Goal: Transaction & Acquisition: Purchase product/service

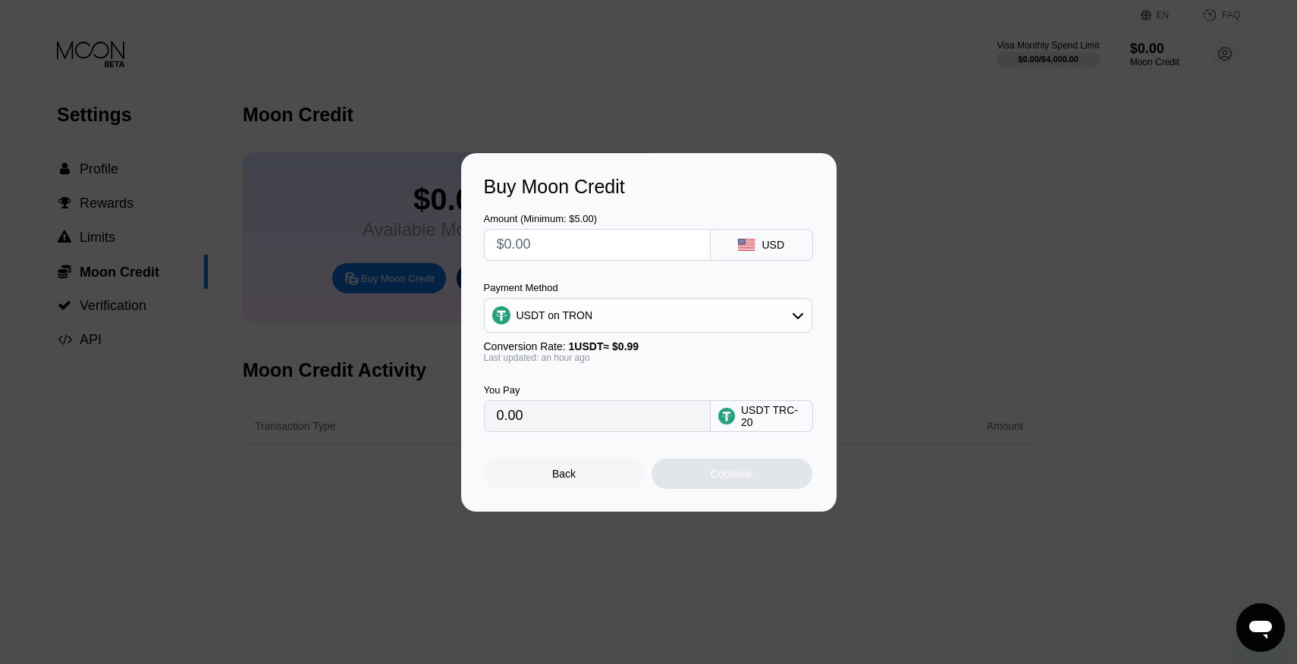
click at [565, 238] on input "text" at bounding box center [597, 245] width 201 height 30
type input "$3"
type input "3.03"
type input "$30"
type input "30.30"
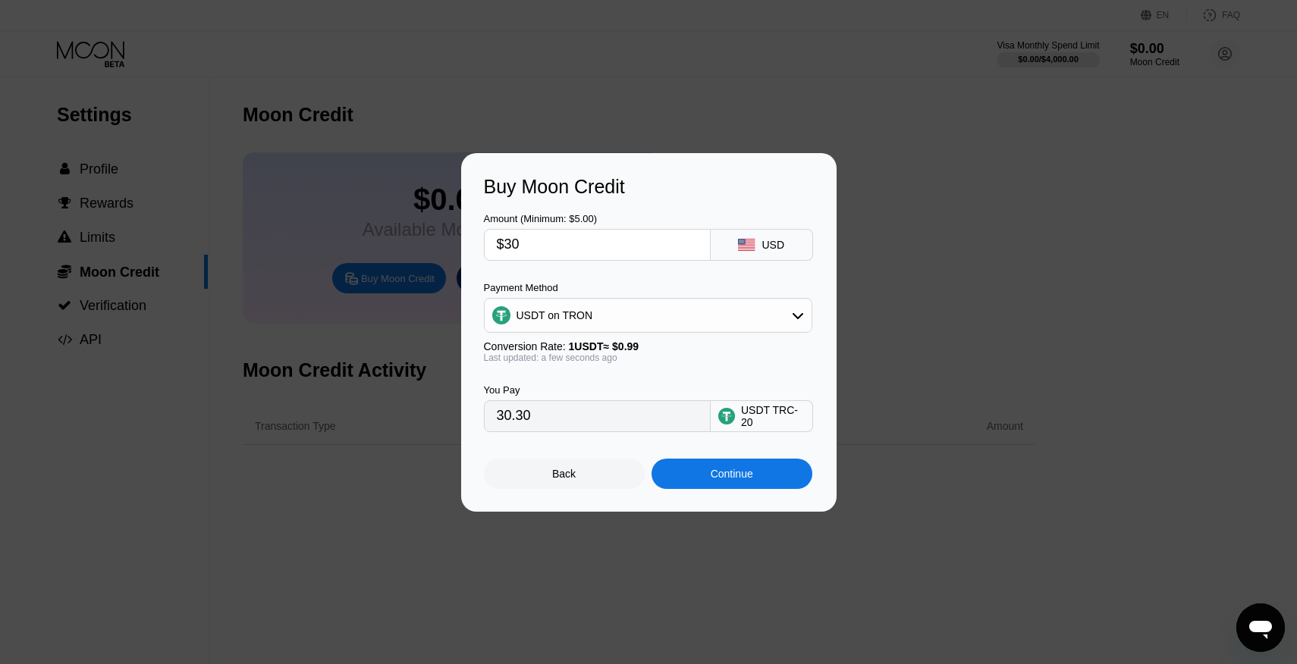
type input "$30"
click at [692, 471] on div "Continue" at bounding box center [731, 474] width 161 height 30
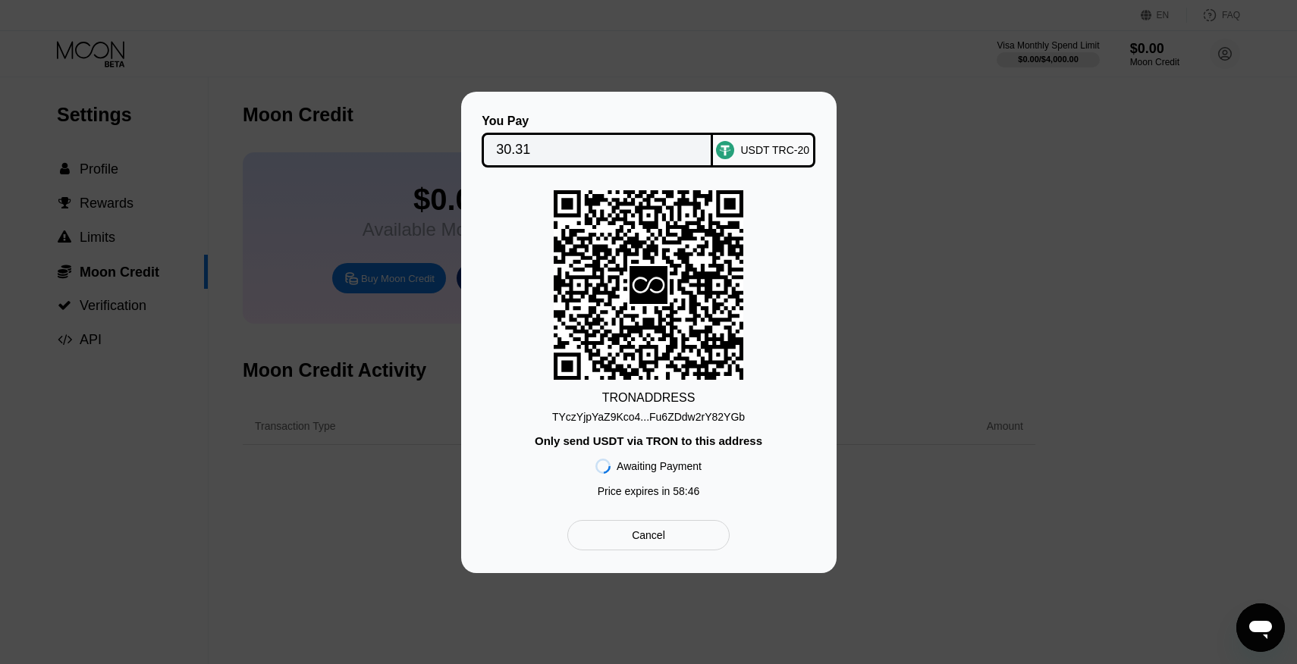
click at [754, 147] on div "USDT TRC-20" at bounding box center [774, 150] width 69 height 12
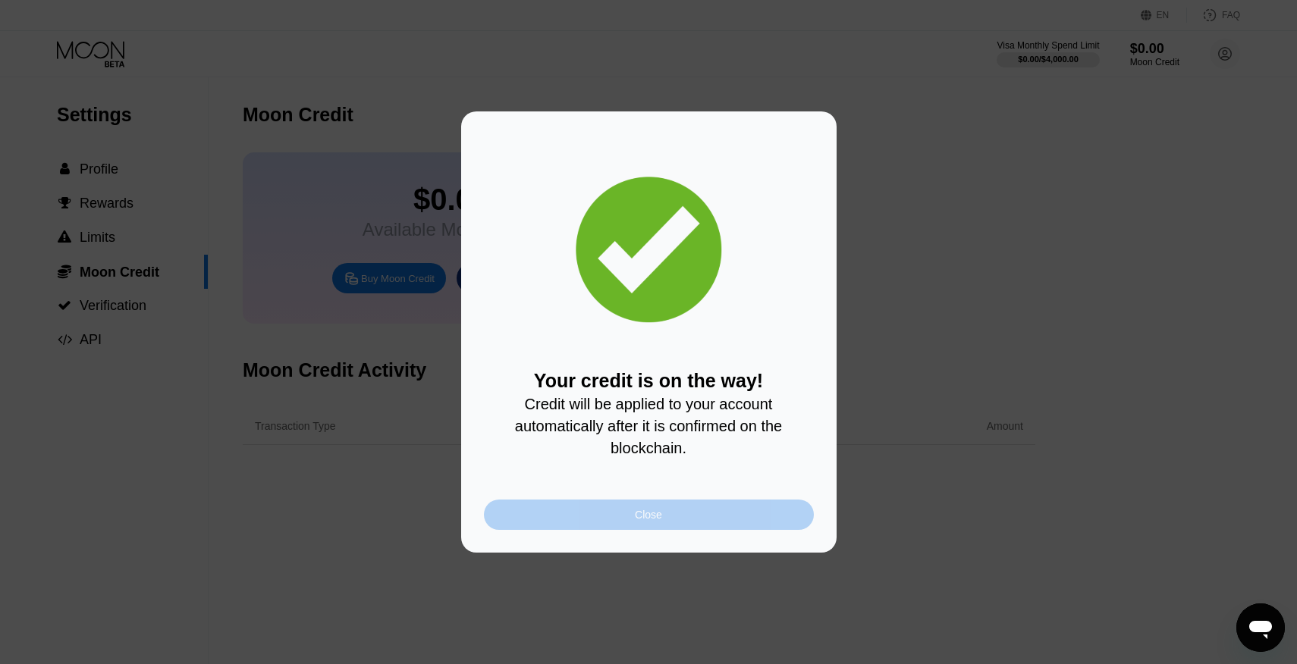
click at [618, 526] on div "Close" at bounding box center [649, 515] width 330 height 30
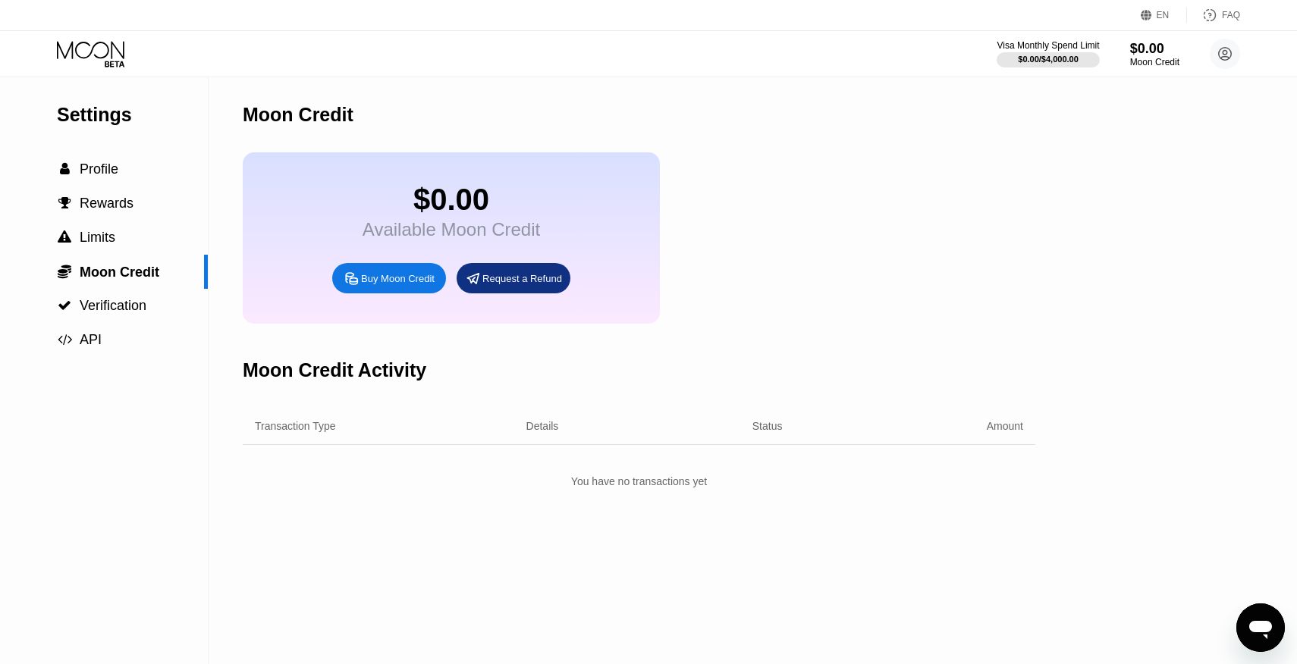
click at [83, 49] on icon at bounding box center [92, 54] width 71 height 27
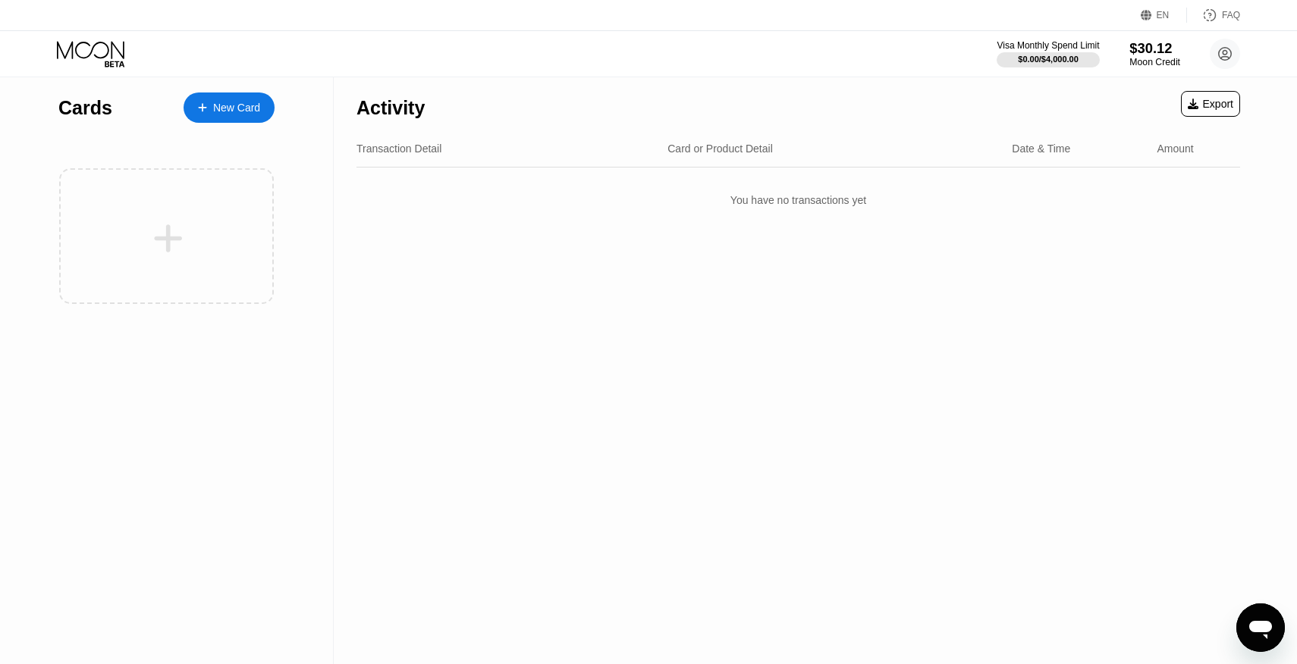
click at [1147, 47] on div "$30.12" at bounding box center [1154, 48] width 51 height 16
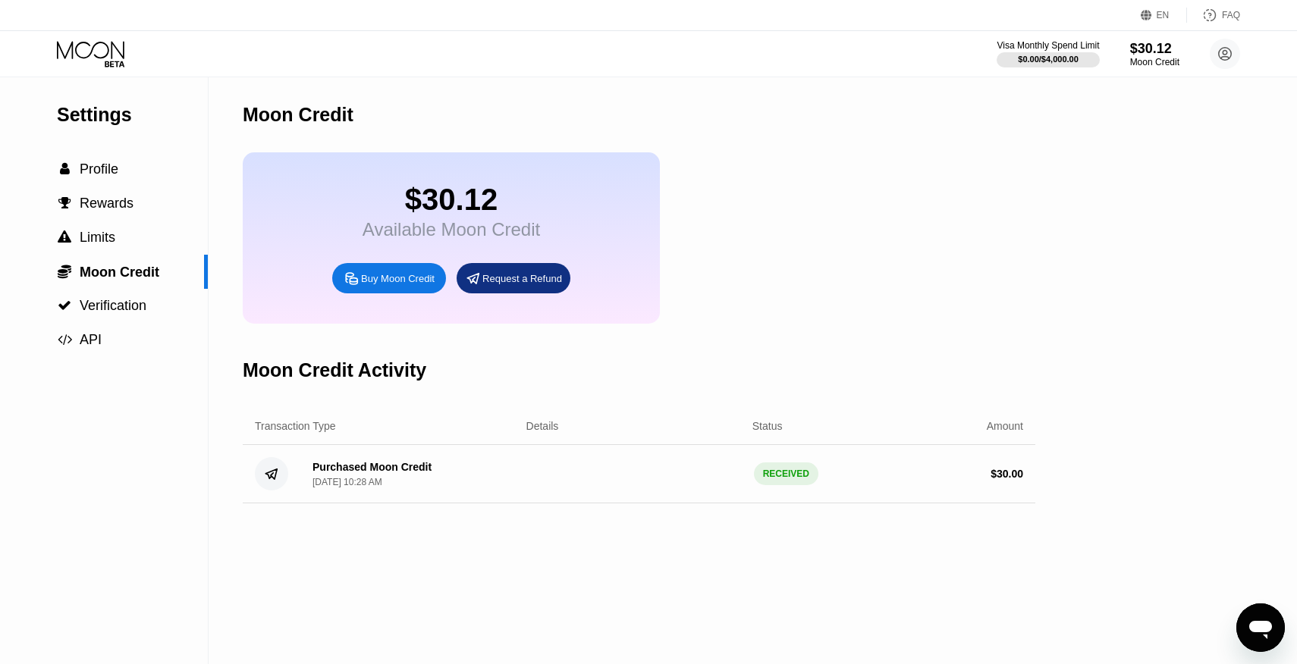
click at [102, 50] on icon at bounding box center [92, 54] width 71 height 27
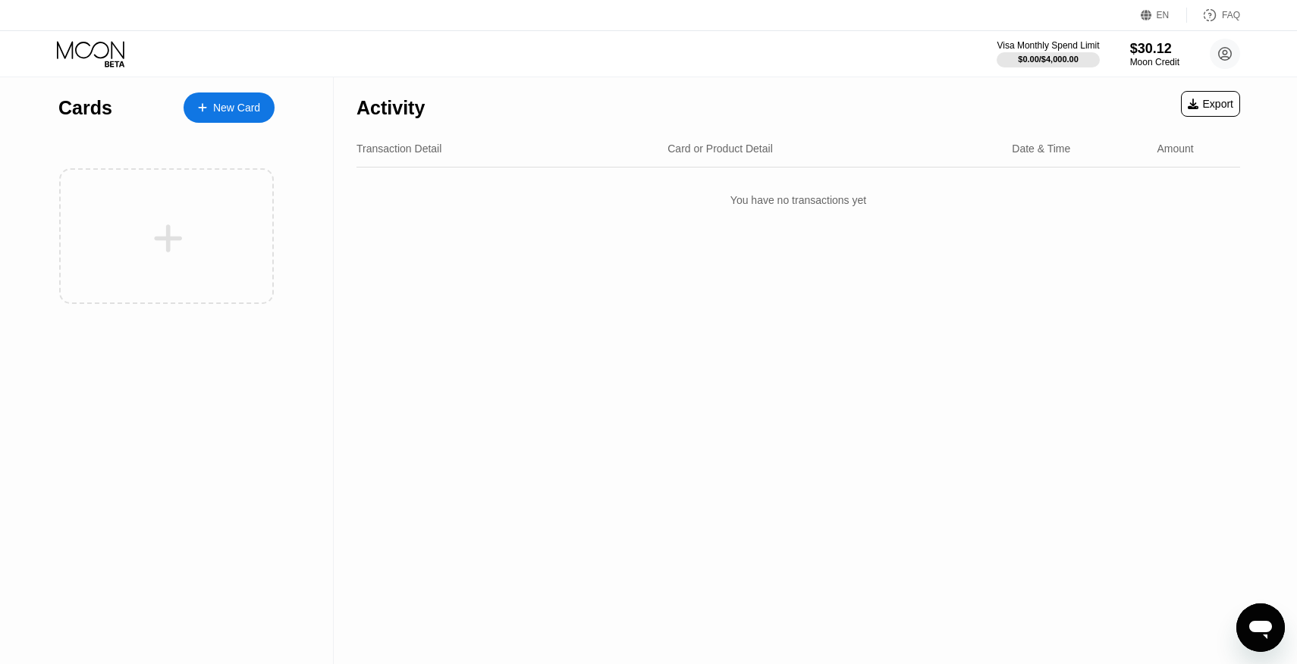
click at [225, 105] on div "New Card" at bounding box center [236, 108] width 47 height 13
